Goal: Find specific page/section

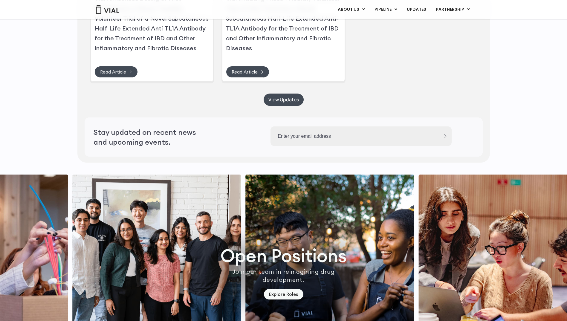
scroll to position [1401, 0]
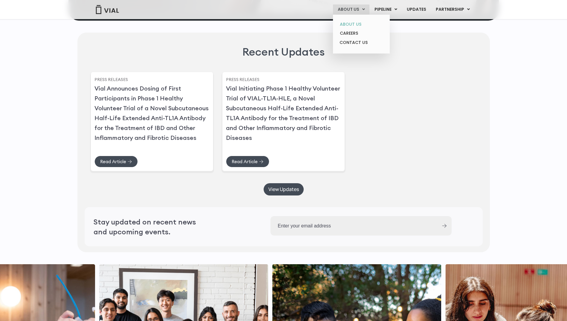
click at [353, 23] on link "ABOUT US" at bounding box center [361, 24] width 52 height 9
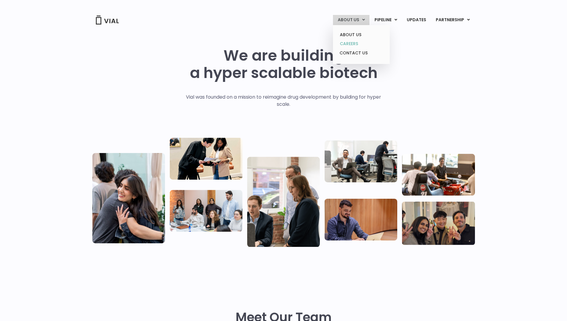
click at [351, 44] on link "CAREERS" at bounding box center [361, 43] width 52 height 9
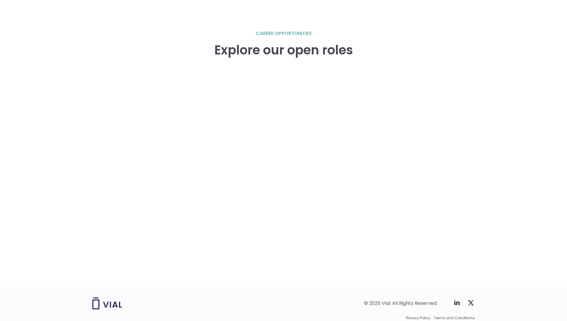
scroll to position [851, 0]
